Goal: Information Seeking & Learning: Learn about a topic

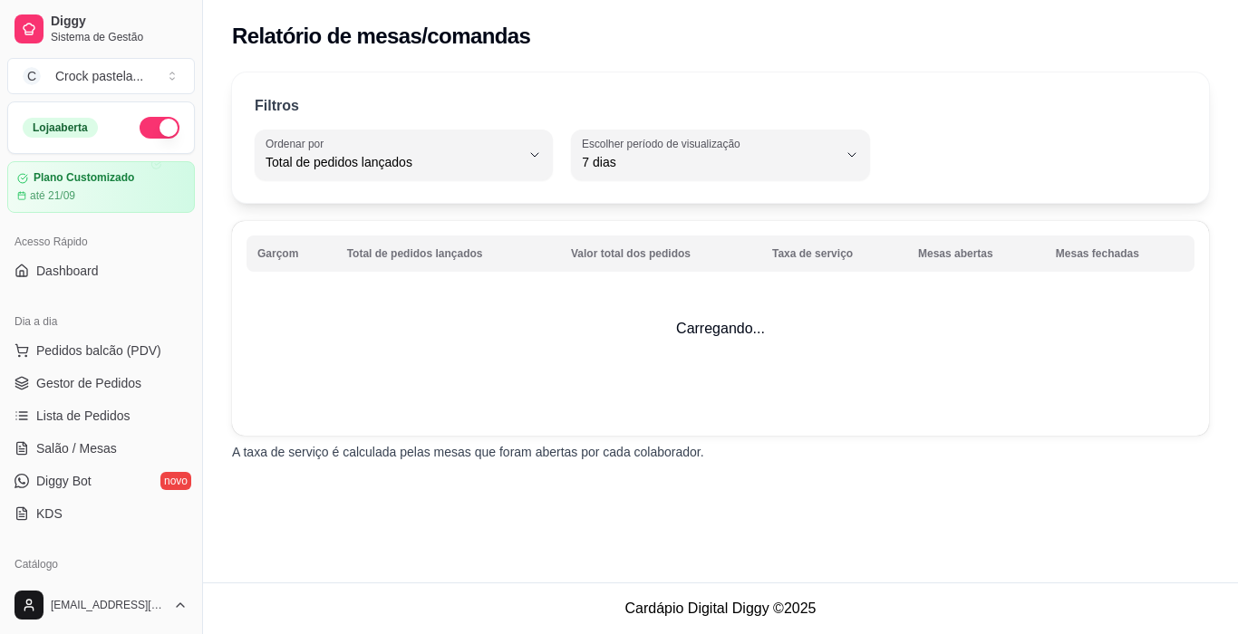
select select "TOTAL_OF_ORDERS"
select select "7"
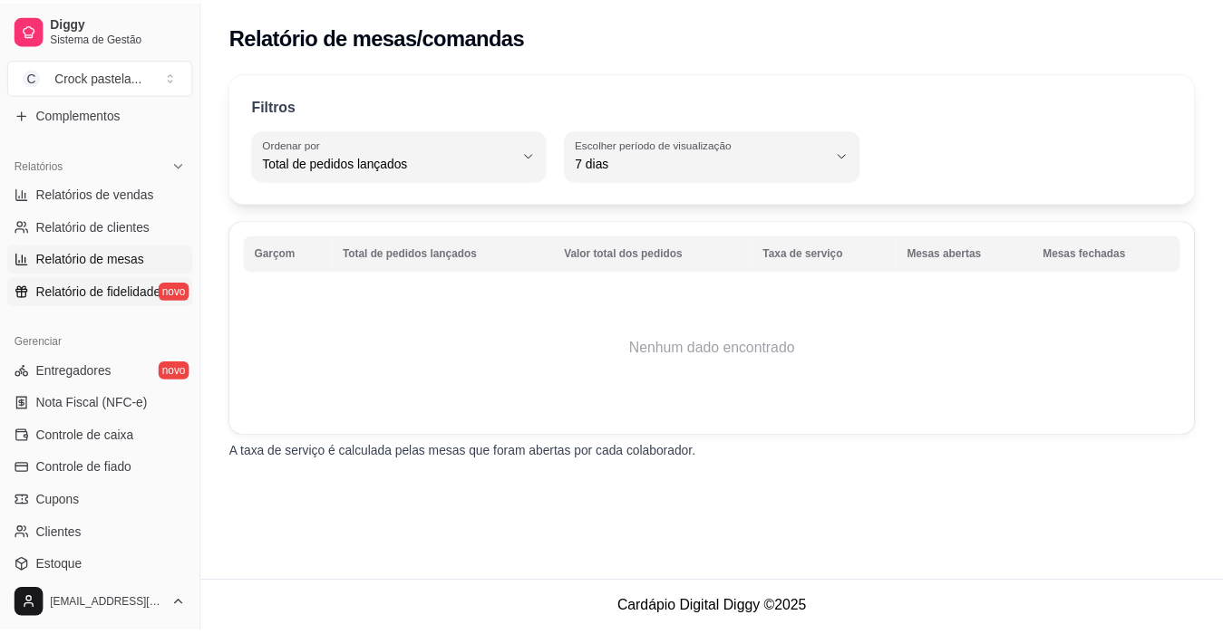
scroll to position [544, 0]
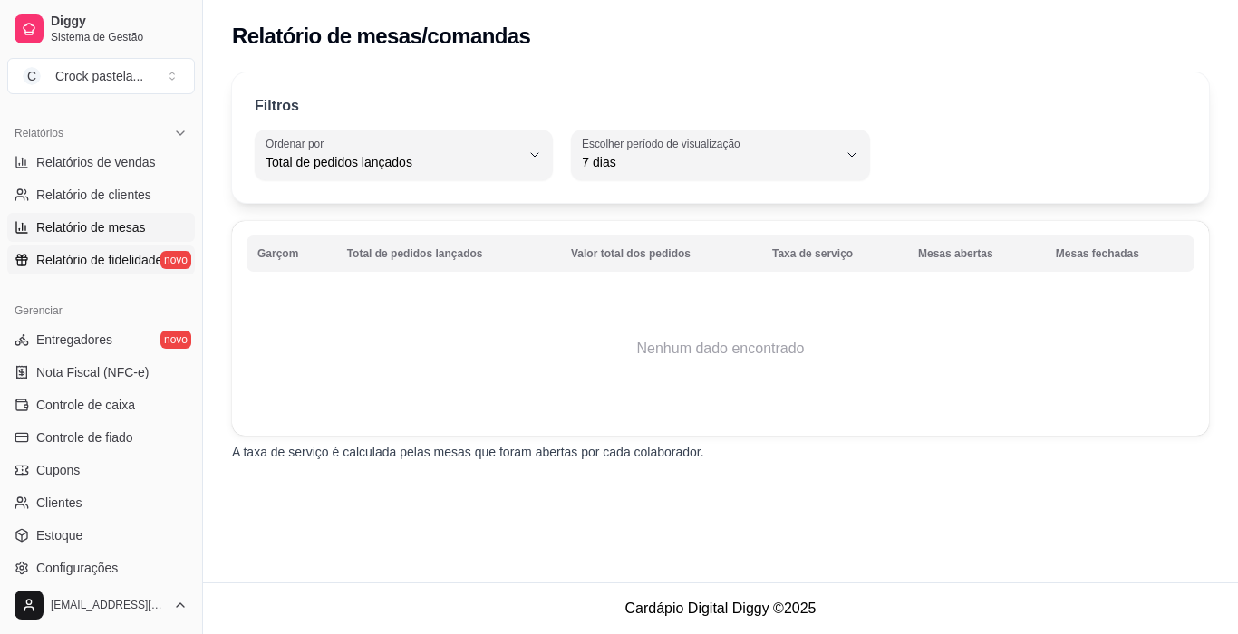
click at [124, 250] on link "Relatório de fidelidade novo" at bounding box center [101, 260] width 188 height 29
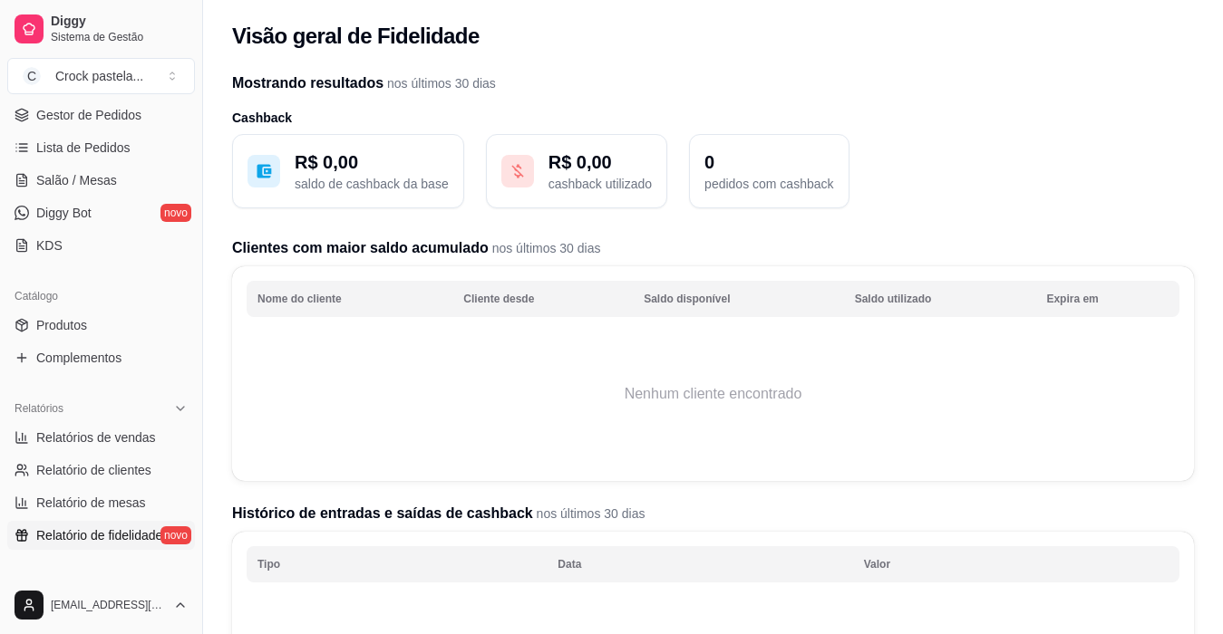
scroll to position [272, 0]
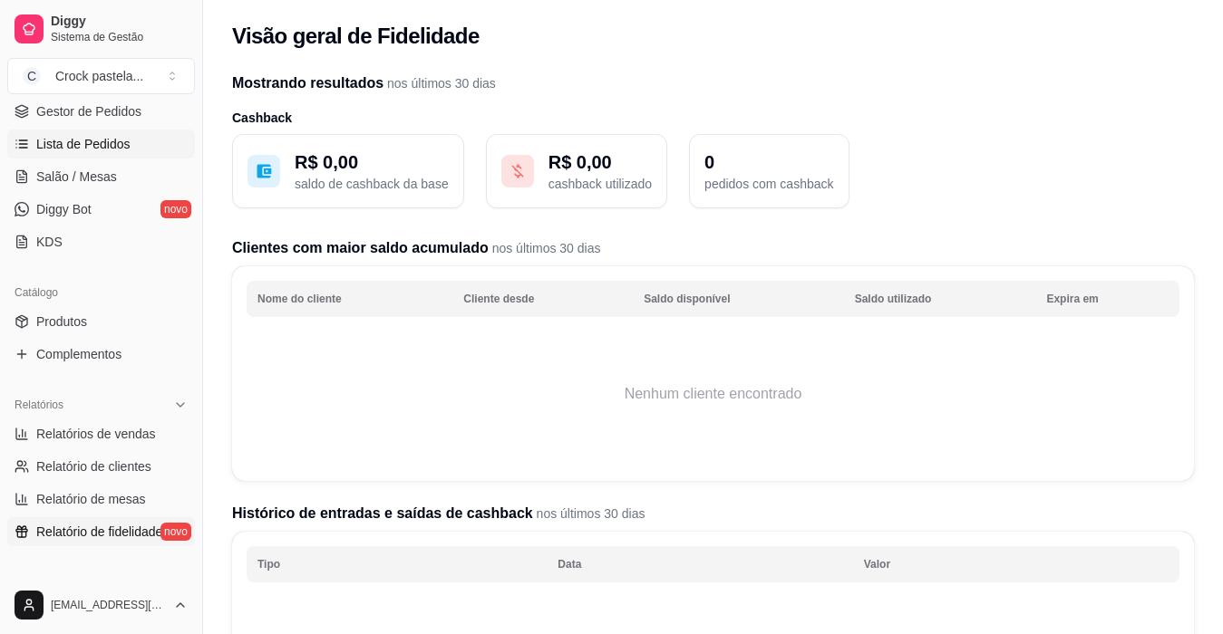
click at [108, 153] on link "Lista de Pedidos" at bounding box center [101, 144] width 188 height 29
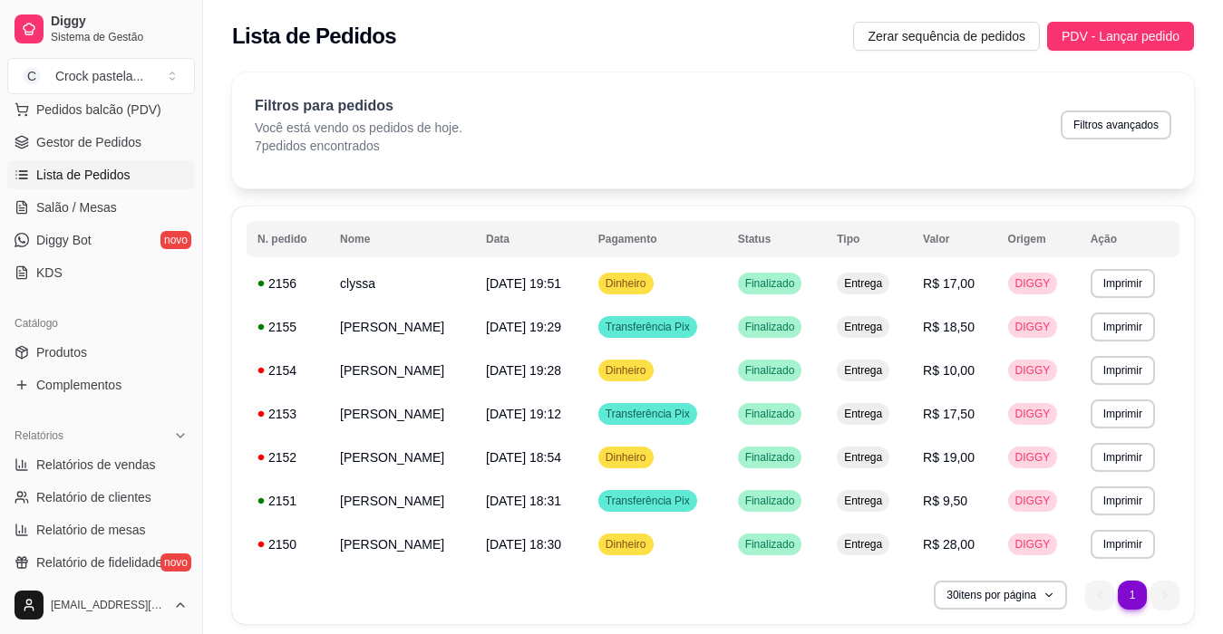
scroll to position [272, 0]
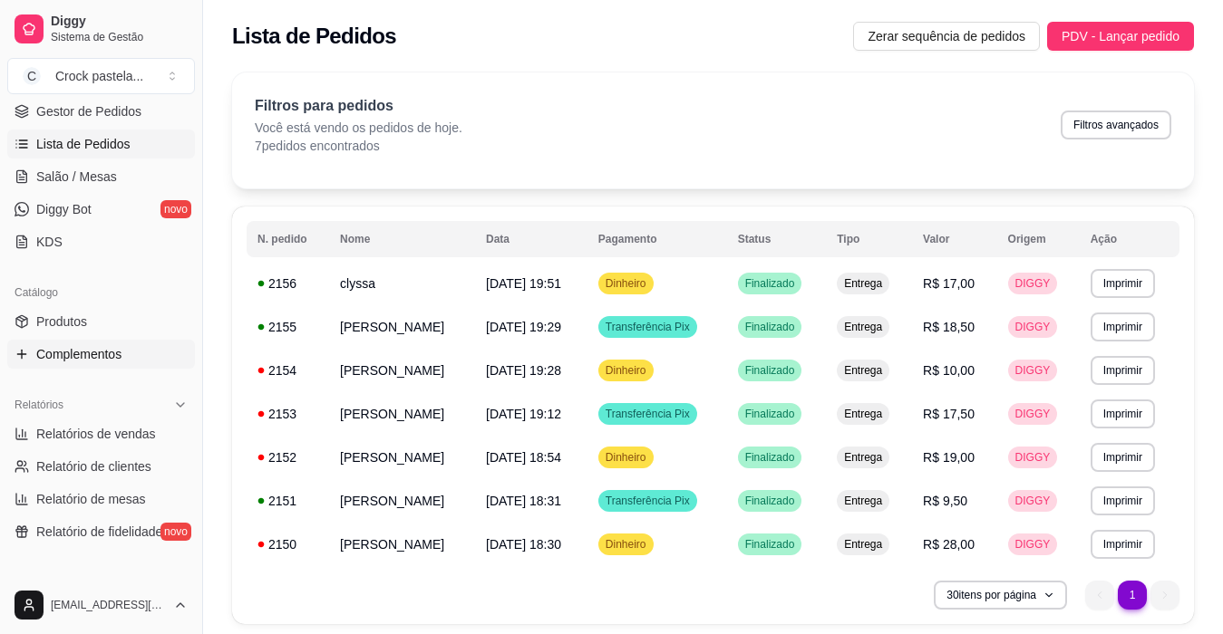
click at [108, 350] on span "Complementos" at bounding box center [78, 354] width 85 height 18
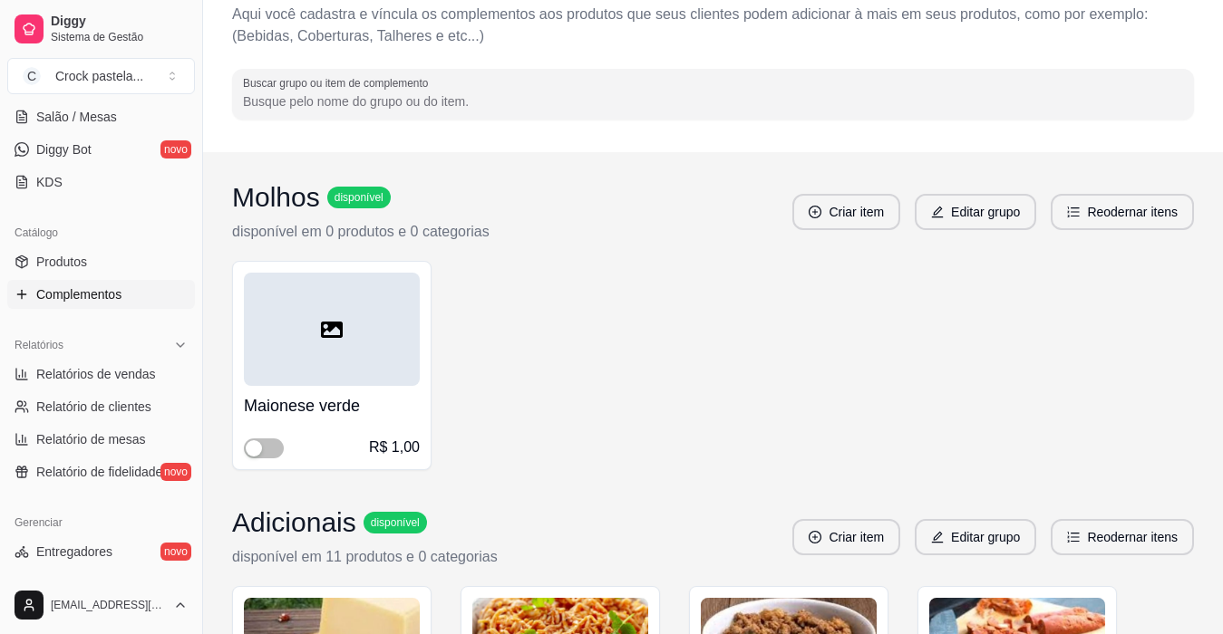
scroll to position [363, 0]
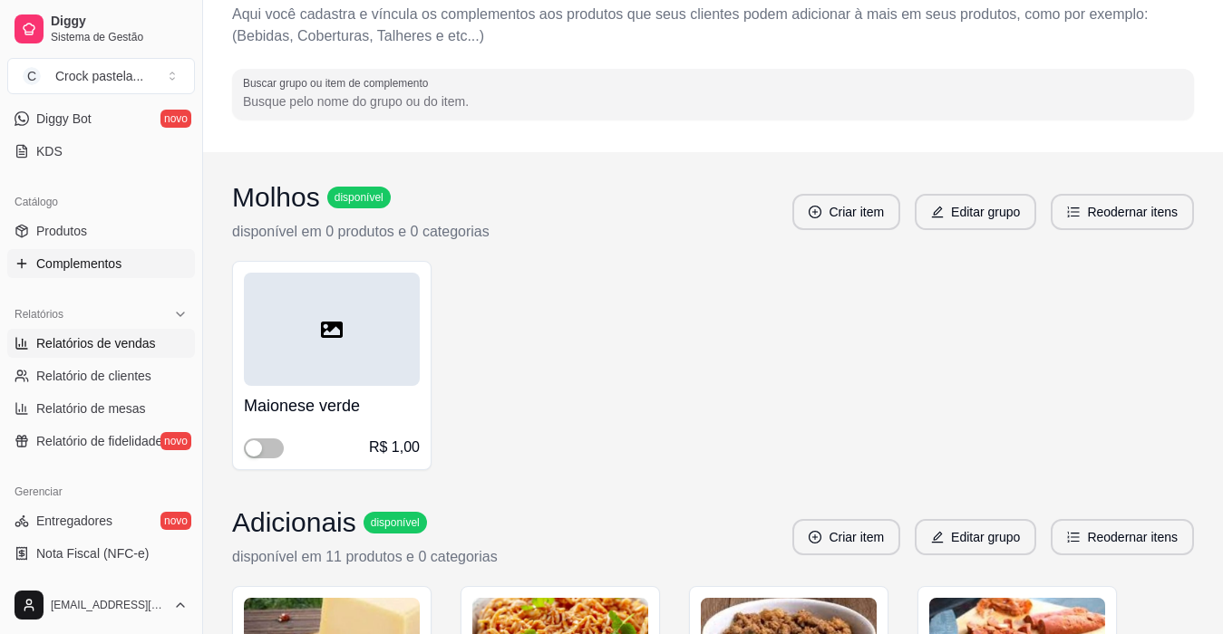
click at [123, 345] on span "Relatórios de vendas" at bounding box center [96, 343] width 120 height 18
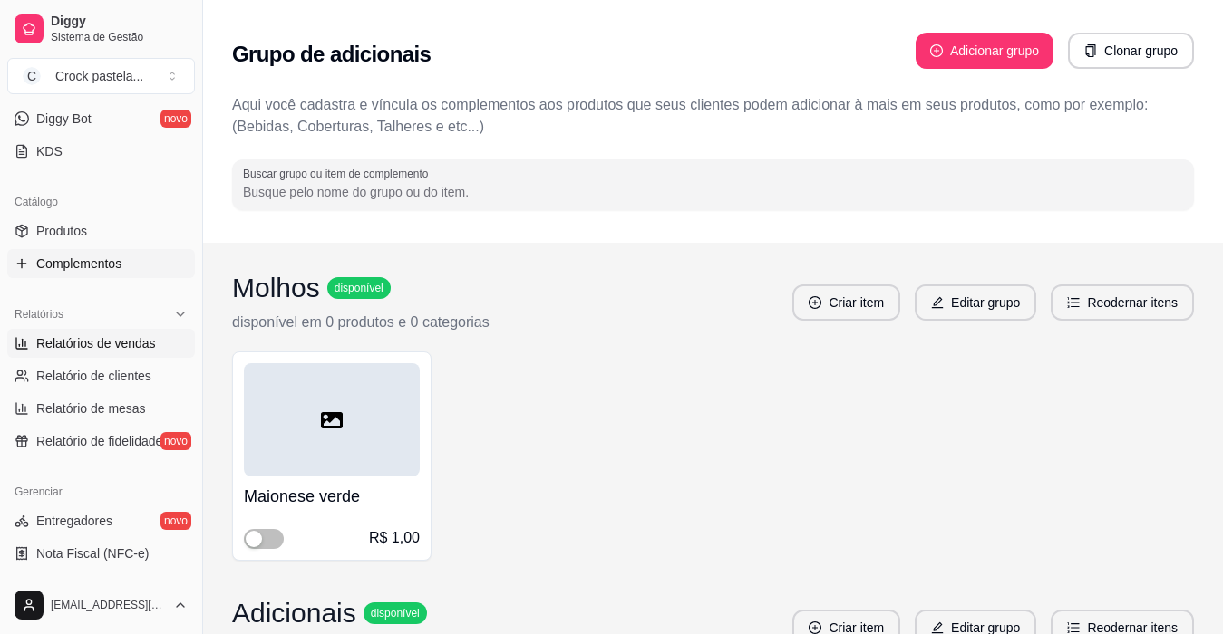
select select "ALL"
select select "0"
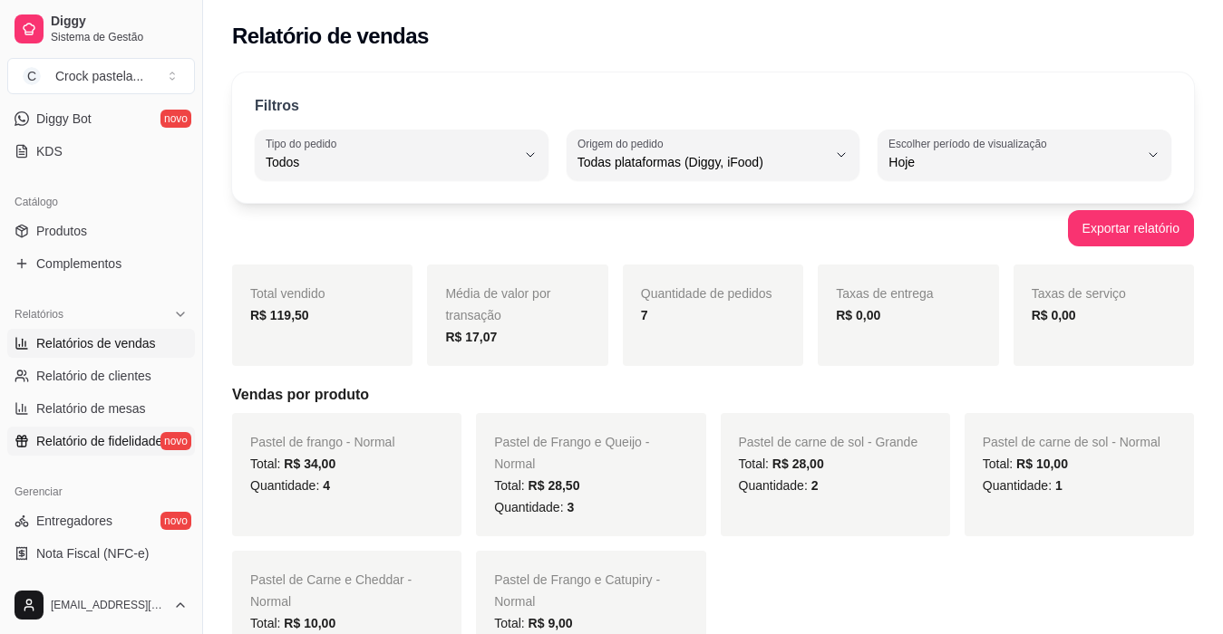
click at [108, 433] on span "Relatório de fidelidade" at bounding box center [99, 441] width 126 height 18
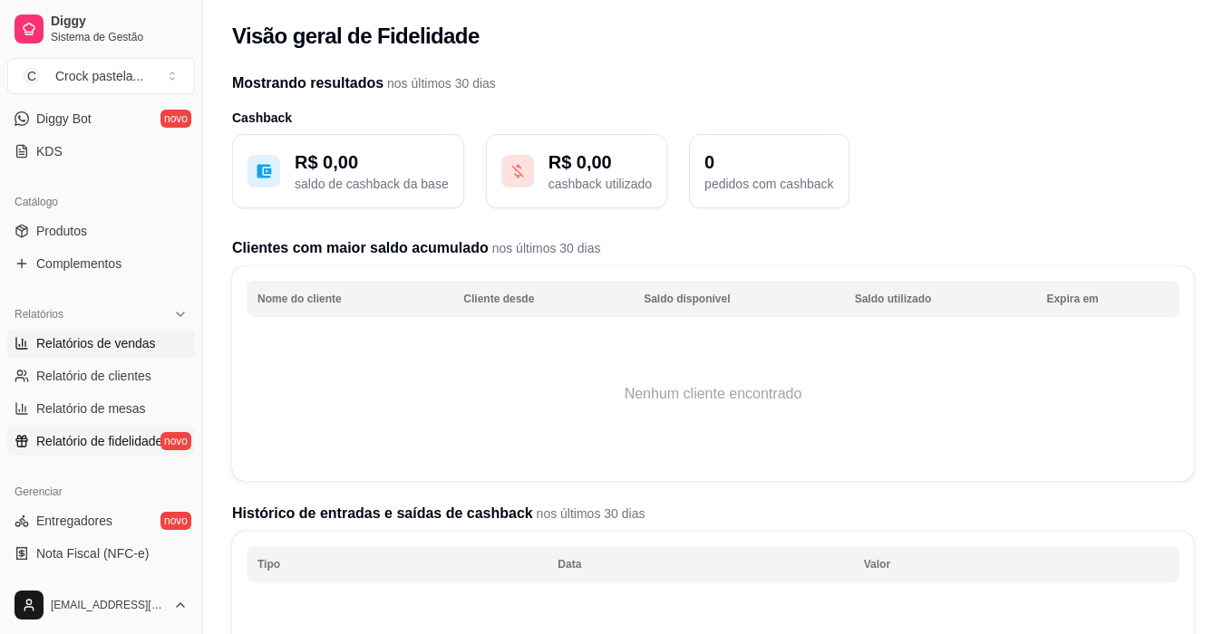
click at [121, 338] on span "Relatórios de vendas" at bounding box center [96, 343] width 120 height 18
select select "ALL"
select select "0"
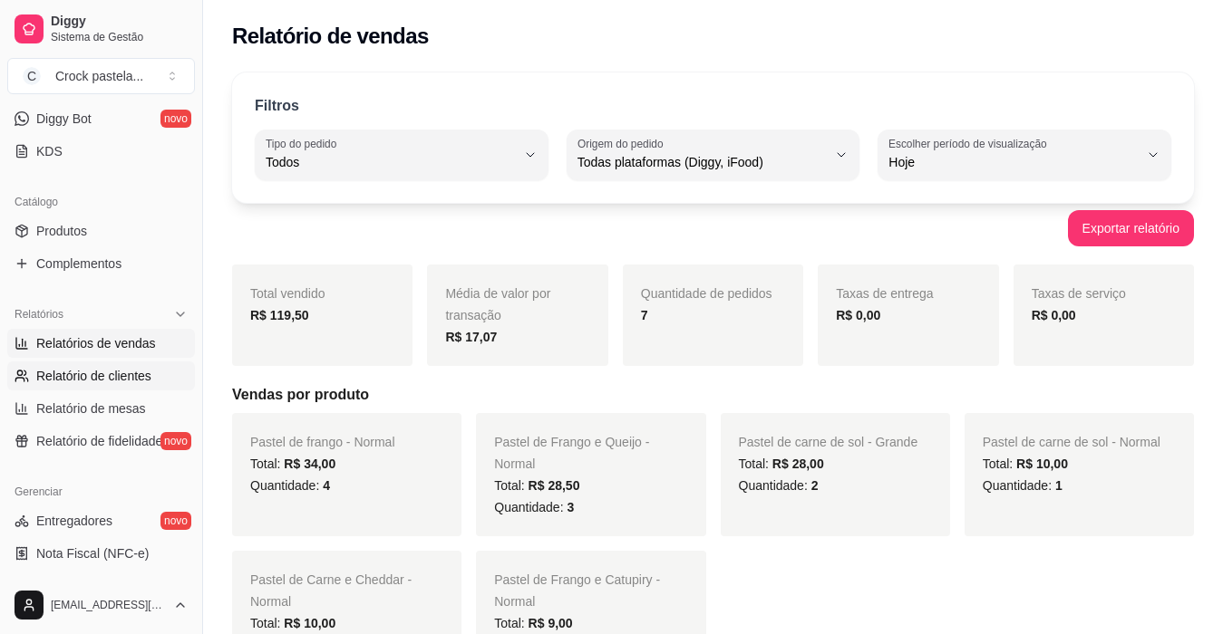
click at [137, 366] on link "Relatório de clientes" at bounding box center [101, 376] width 188 height 29
select select "30"
select select "HIGHEST_TOTAL_SPENT_WITH_ORDERS"
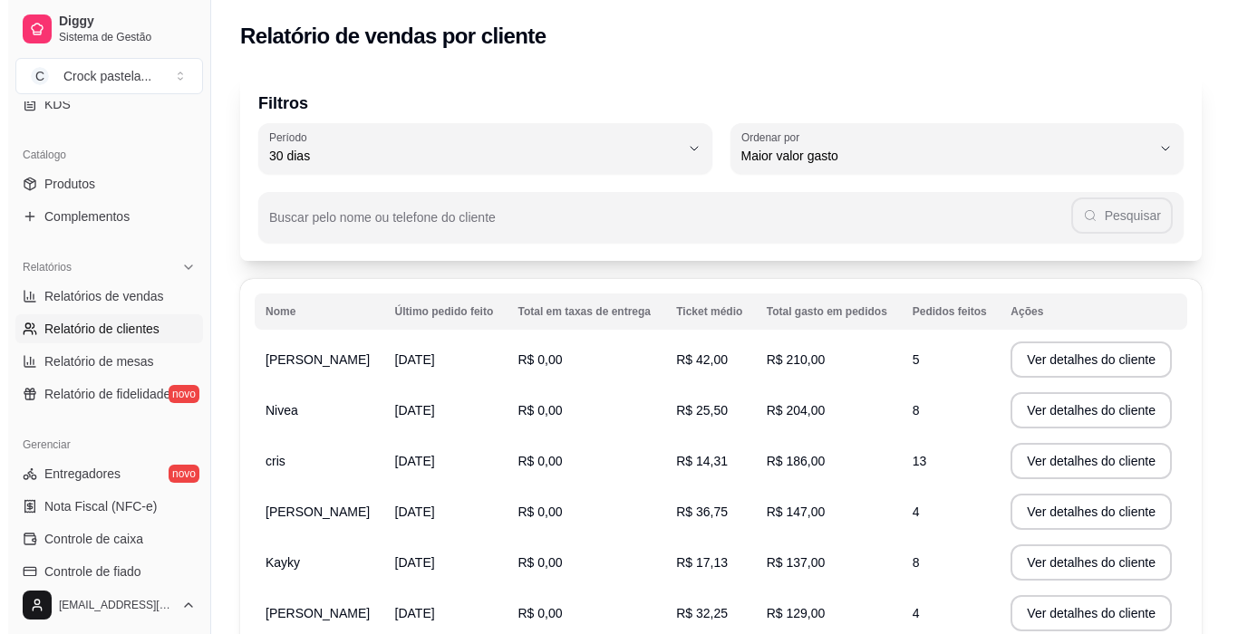
scroll to position [453, 0]
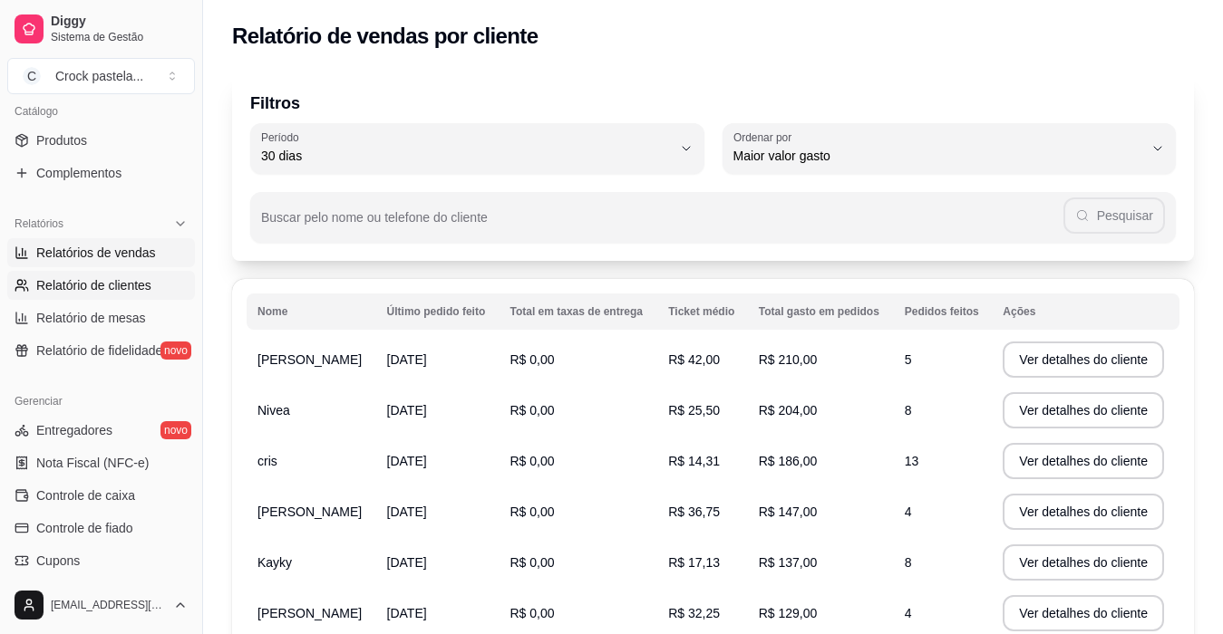
click at [149, 262] on link "Relatórios de vendas" at bounding box center [101, 252] width 188 height 29
select select "ALL"
select select "0"
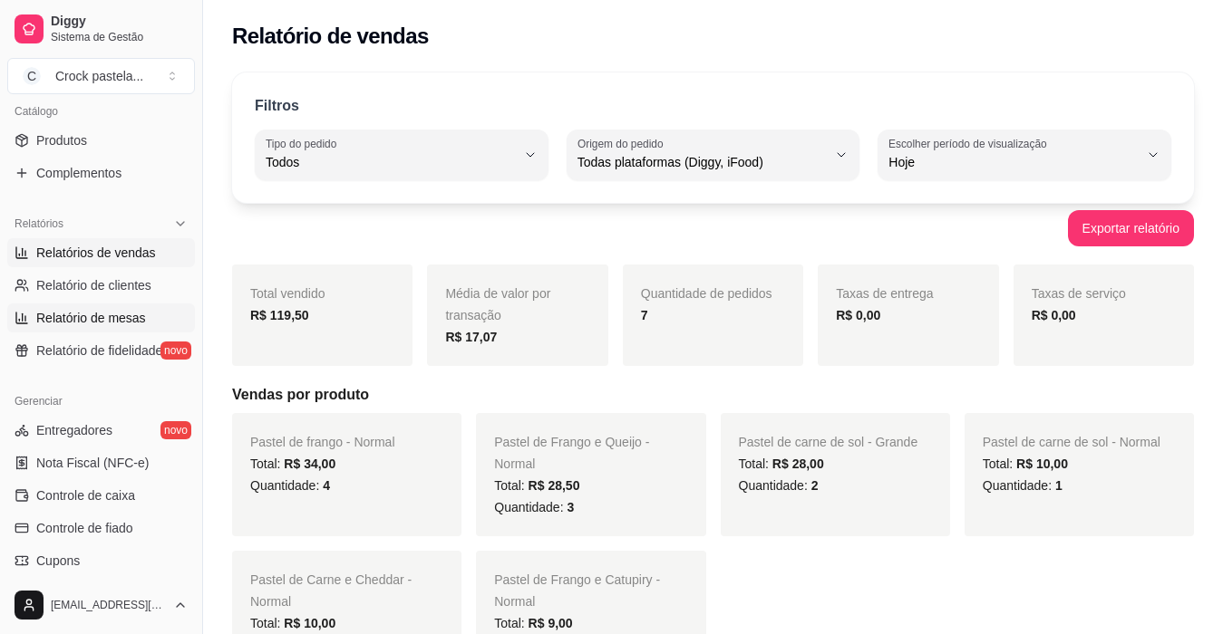
click at [121, 327] on link "Relatório de mesas" at bounding box center [101, 318] width 188 height 29
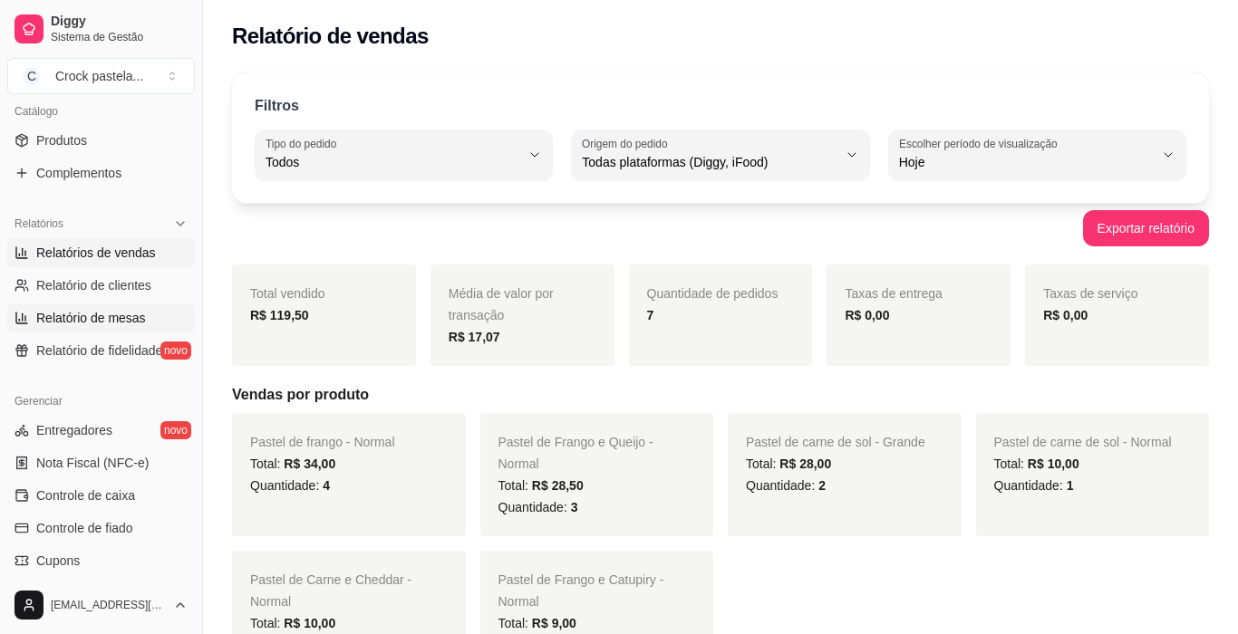
select select "TOTAL_OF_ORDERS"
select select "7"
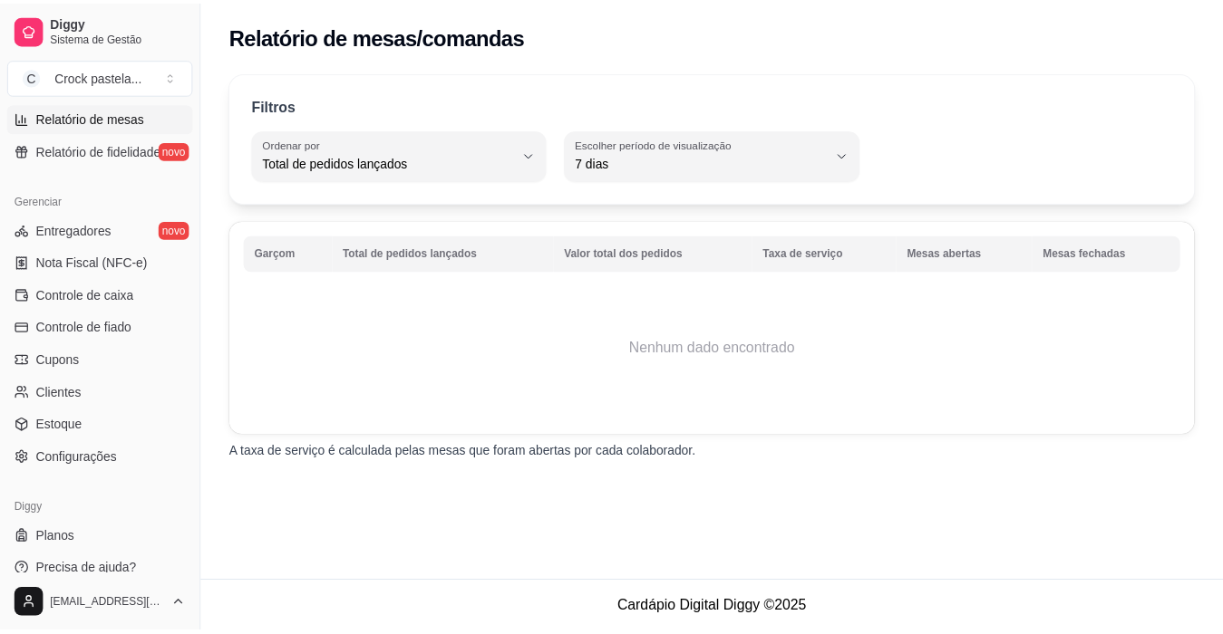
scroll to position [670, 0]
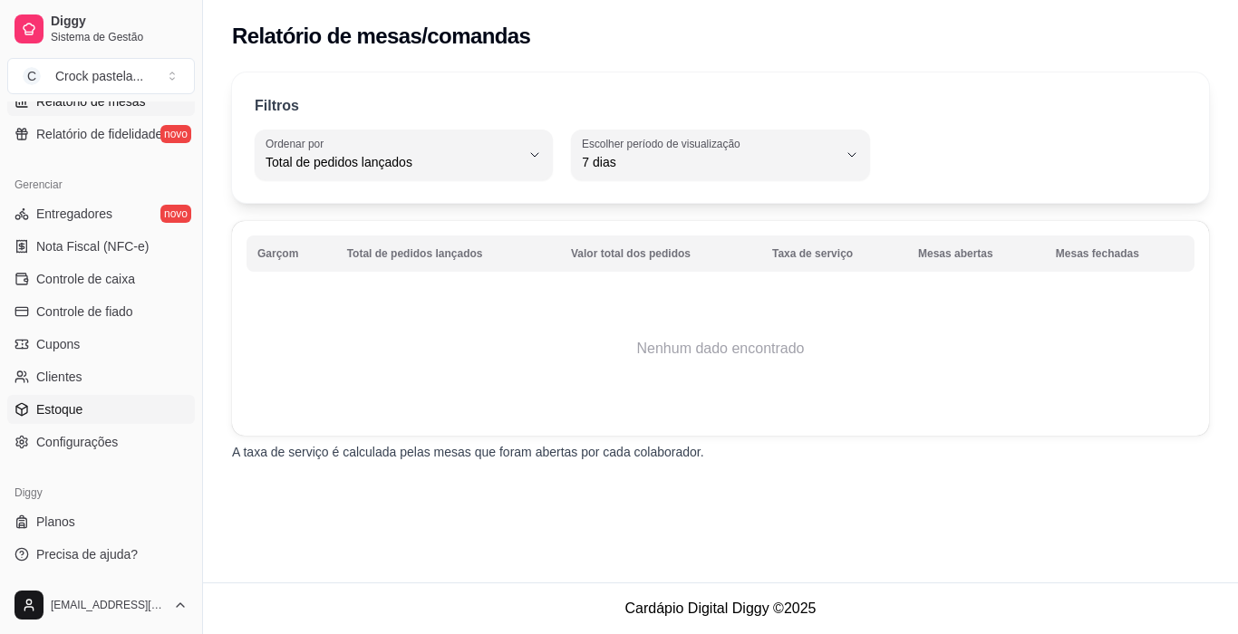
click at [118, 415] on link "Estoque" at bounding box center [101, 409] width 188 height 29
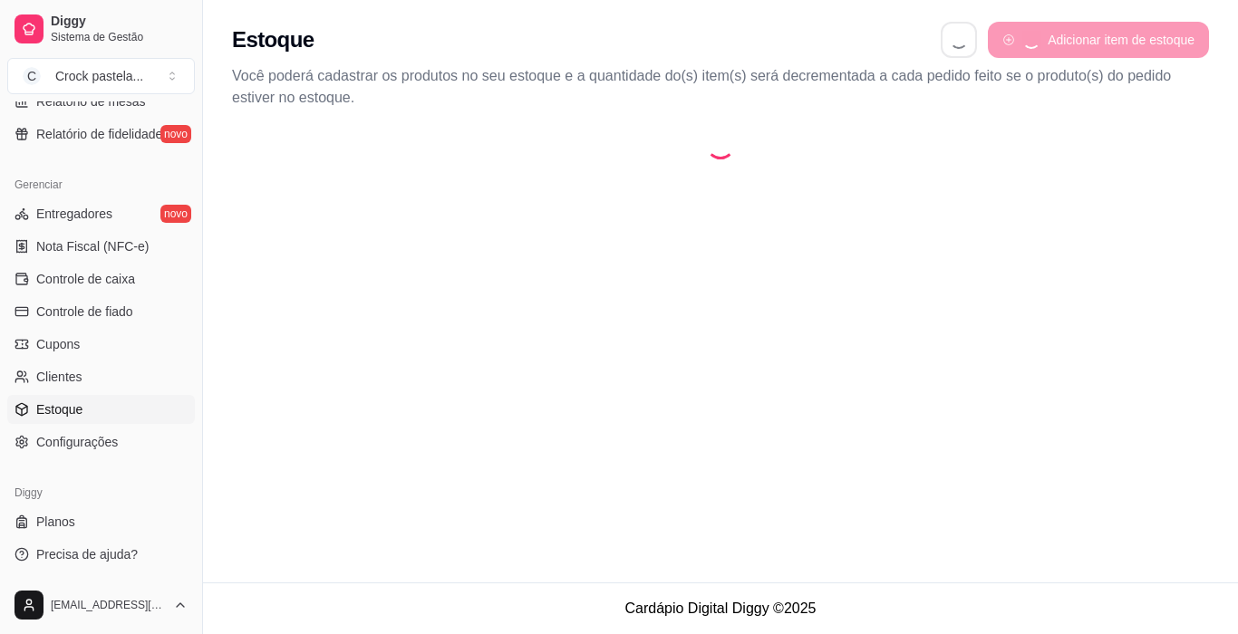
select select "QUANTITY_ORDER"
